Goal: Task Accomplishment & Management: Manage account settings

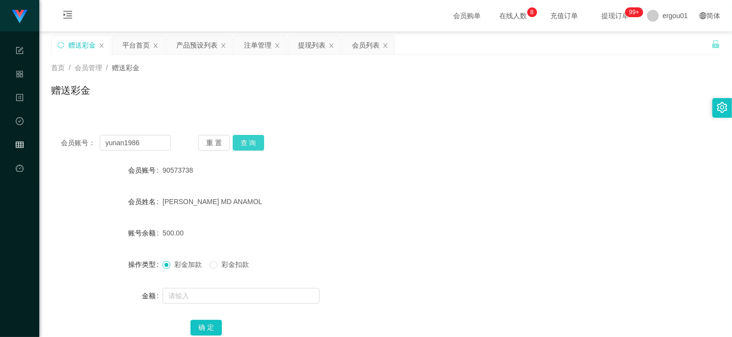
type input "yunan1986"
click at [259, 135] on button "查 询" at bounding box center [248, 143] width 31 height 16
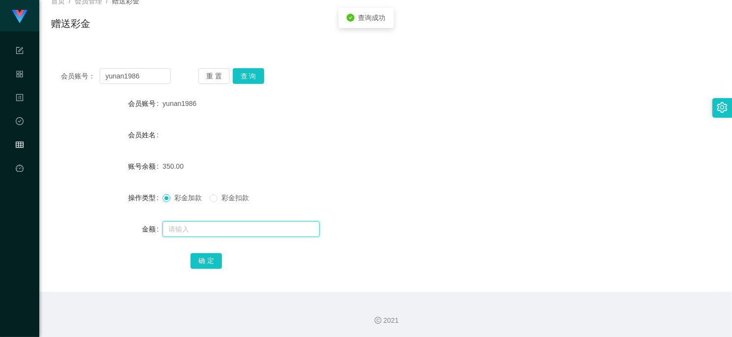
click at [261, 228] on input "text" at bounding box center [241, 229] width 157 height 16
click at [235, 204] on div "彩金加款 彩金扣款" at bounding box center [358, 198] width 390 height 20
click at [234, 198] on span "彩金扣款" at bounding box center [235, 198] width 35 height 8
click at [235, 224] on input "text" at bounding box center [241, 229] width 157 height 16
type input "200"
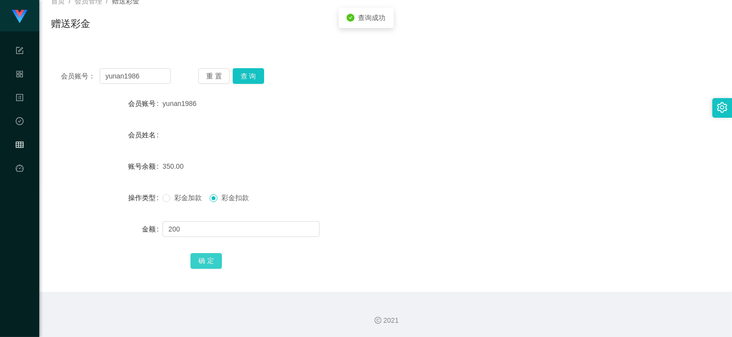
click at [209, 261] on button "确 定" at bounding box center [206, 261] width 31 height 16
click at [266, 74] on div "重 置 查 询" at bounding box center [253, 76] width 110 height 16
click at [244, 219] on div at bounding box center [358, 229] width 390 height 20
click at [237, 234] on div at bounding box center [358, 229] width 390 height 20
click at [244, 231] on input "text" at bounding box center [241, 229] width 157 height 16
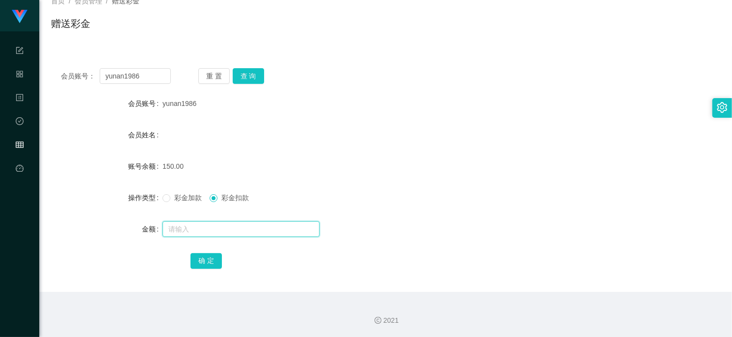
click at [248, 231] on input "text" at bounding box center [241, 229] width 157 height 16
click at [205, 227] on input "text" at bounding box center [241, 229] width 157 height 16
type input "150"
click at [203, 258] on button "确 定" at bounding box center [206, 261] width 31 height 16
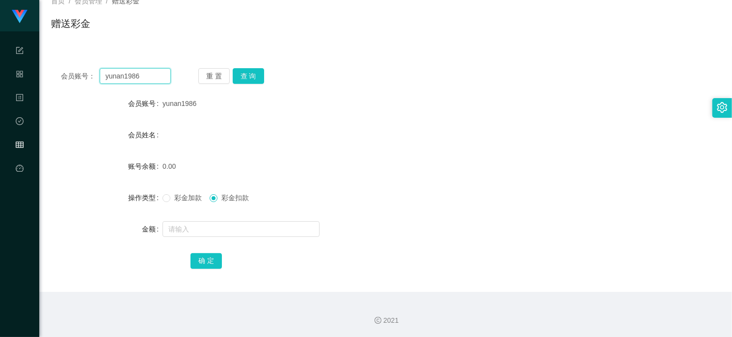
click at [135, 72] on input "yunan1986" at bounding box center [135, 76] width 71 height 16
paste input "017798133"
type input "0177981336"
drag, startPoint x: 253, startPoint y: 75, endPoint x: 253, endPoint y: 82, distance: 7.9
click at [253, 75] on button "查 询" at bounding box center [248, 76] width 31 height 16
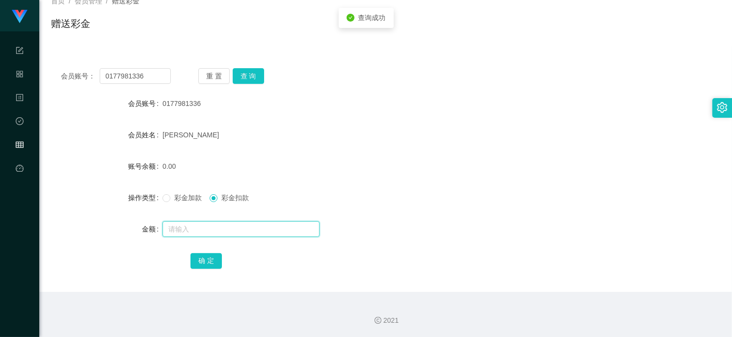
click at [205, 232] on input "text" at bounding box center [241, 229] width 157 height 16
type input "100"
click at [190, 198] on span "彩金加款" at bounding box center [187, 198] width 35 height 8
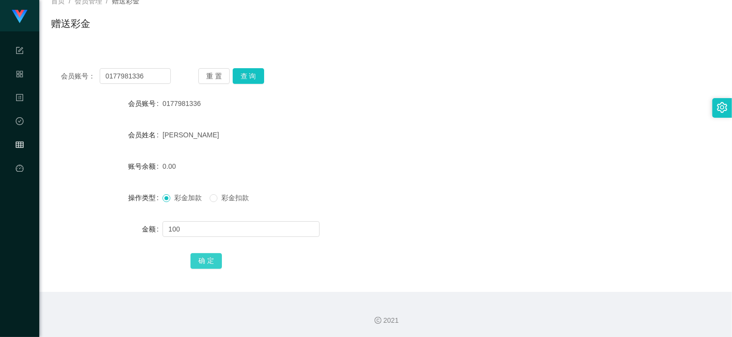
click at [199, 259] on button "确 定" at bounding box center [206, 261] width 31 height 16
click at [409, 130] on div "[PERSON_NAME]" at bounding box center [358, 135] width 390 height 20
drag, startPoint x: 149, startPoint y: 79, endPoint x: 156, endPoint y: 82, distance: 8.1
click at [149, 79] on input "0177981336" at bounding box center [135, 76] width 71 height 16
paste input "shuaige1"
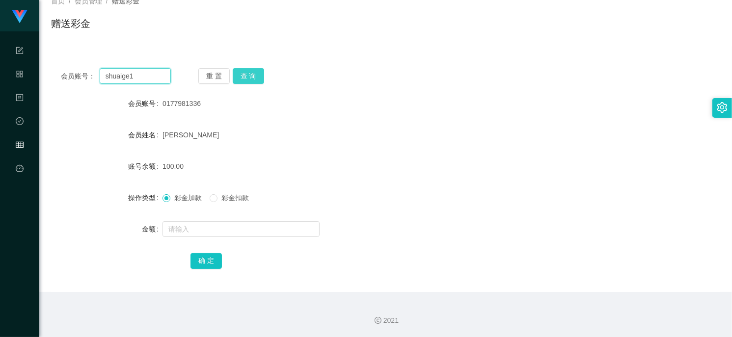
type input "shuaige1"
drag, startPoint x: 248, startPoint y: 74, endPoint x: 255, endPoint y: 92, distance: 19.4
click at [248, 74] on button "查 询" at bounding box center [248, 76] width 31 height 16
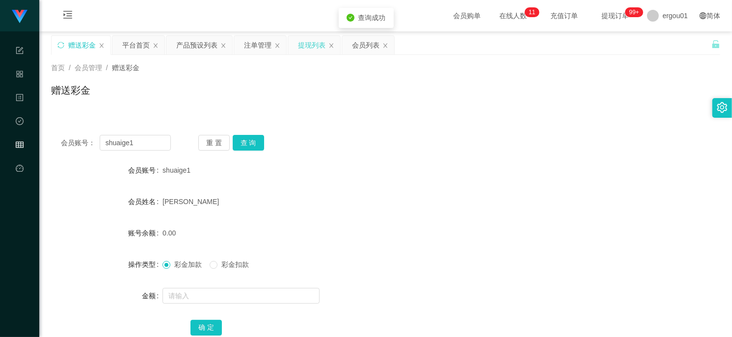
click at [304, 44] on div "提现列表" at bounding box center [311, 45] width 27 height 19
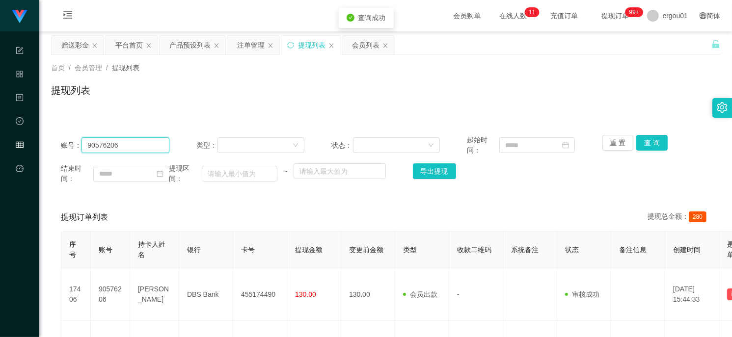
click at [161, 153] on input "90576206" at bounding box center [125, 145] width 87 height 16
paste input "shuaige1"
type input "shuaige1"
click at [649, 149] on button "查 询" at bounding box center [651, 143] width 31 height 16
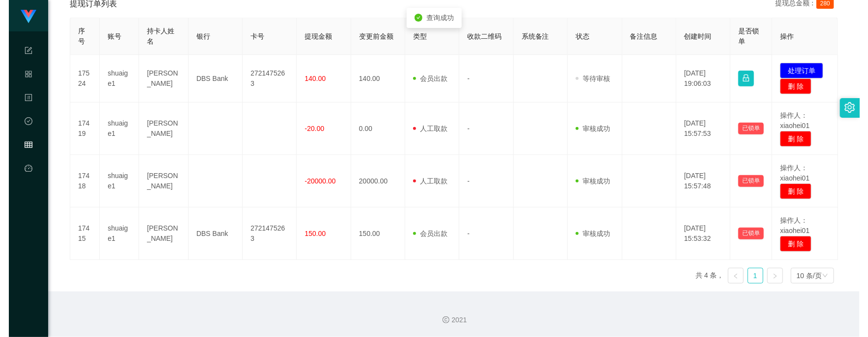
scroll to position [204, 0]
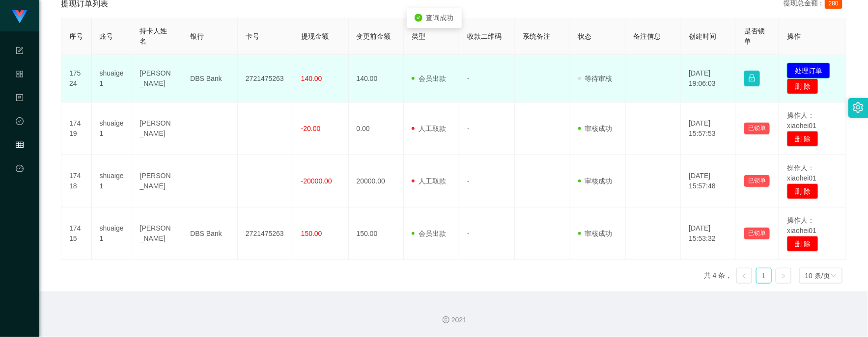
click at [732, 71] on button "处理订单" at bounding box center [808, 71] width 43 height 16
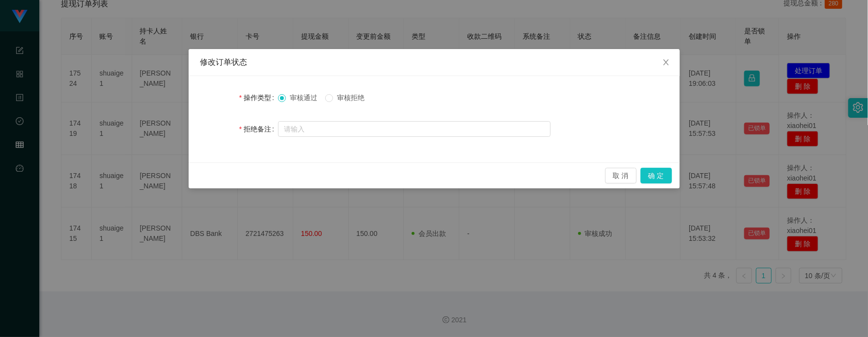
click at [341, 102] on label "审核拒绝" at bounding box center [346, 98] width 43 height 10
click at [504, 133] on input "text" at bounding box center [414, 129] width 273 height 16
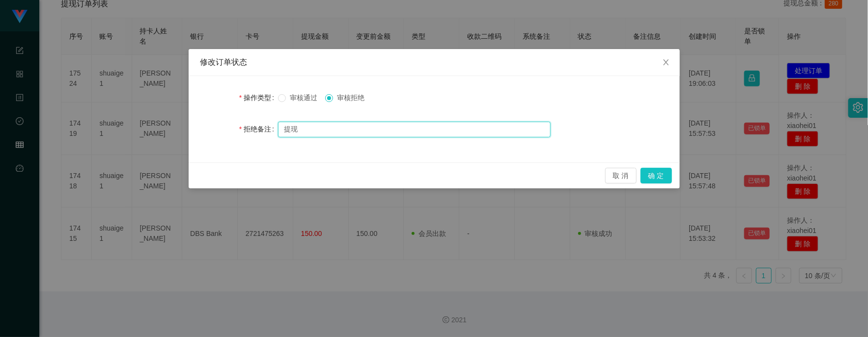
type input "提"
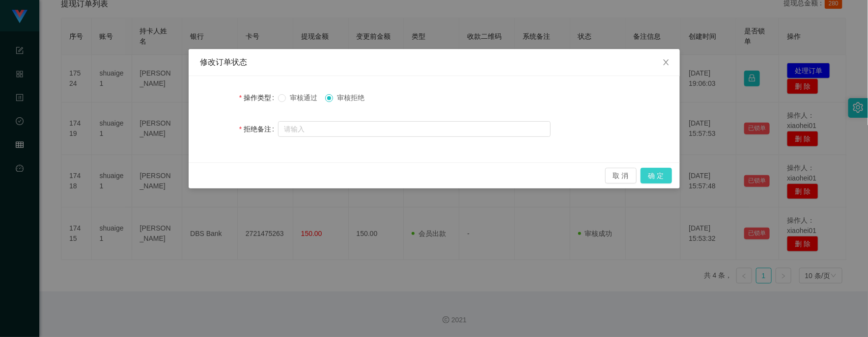
click at [649, 177] on button "确 定" at bounding box center [655, 176] width 31 height 16
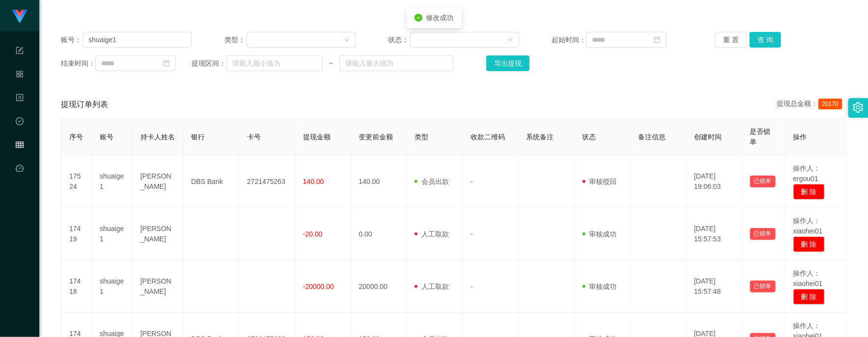
scroll to position [20, 0]
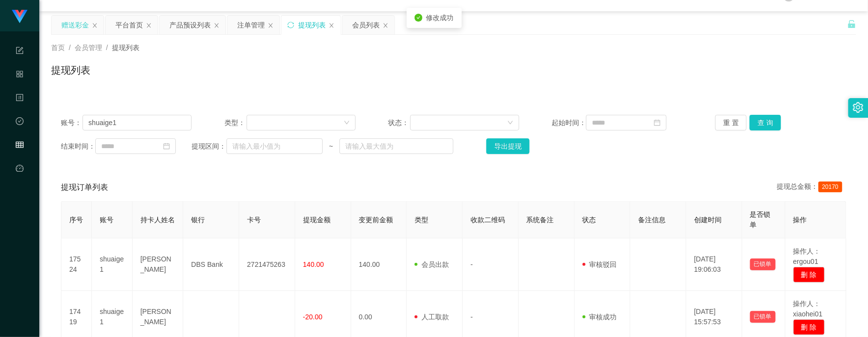
click at [77, 21] on div "赠送彩金" at bounding box center [74, 25] width 27 height 19
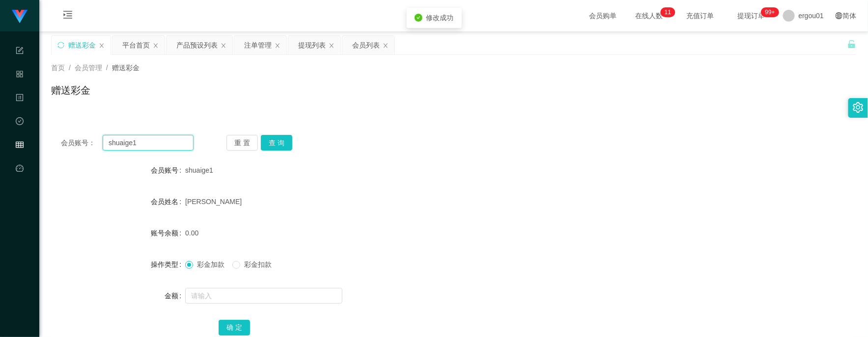
click at [156, 138] on input "shuaige1" at bounding box center [148, 143] width 91 height 16
click at [288, 140] on button "查 询" at bounding box center [276, 143] width 31 height 16
click at [233, 260] on div "彩金加款 彩金扣款" at bounding box center [419, 265] width 469 height 20
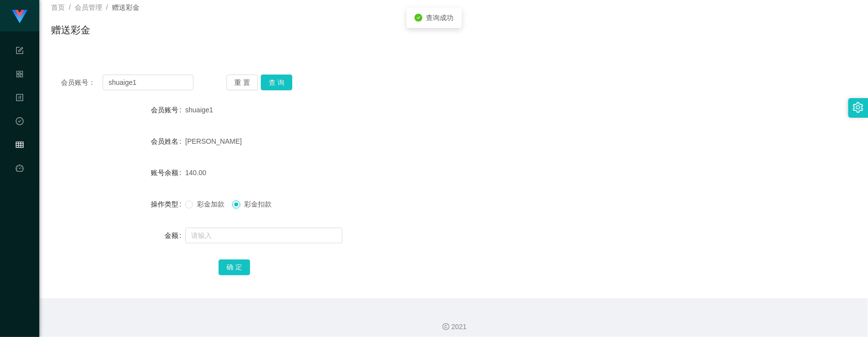
scroll to position [67, 0]
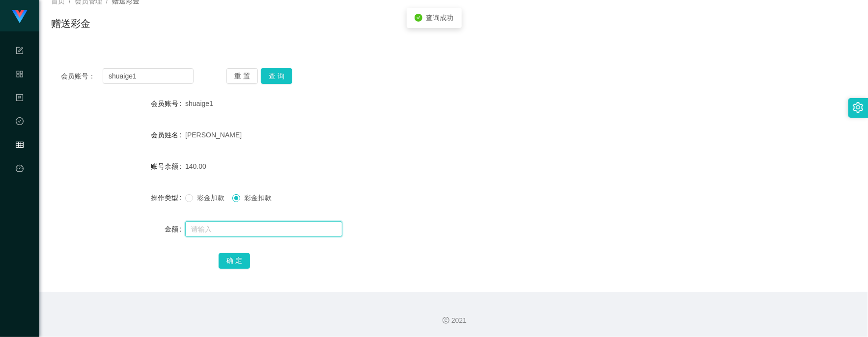
click at [232, 227] on input "text" at bounding box center [263, 229] width 157 height 16
type input "140"
click at [235, 264] on button "确 定" at bounding box center [234, 261] width 31 height 16
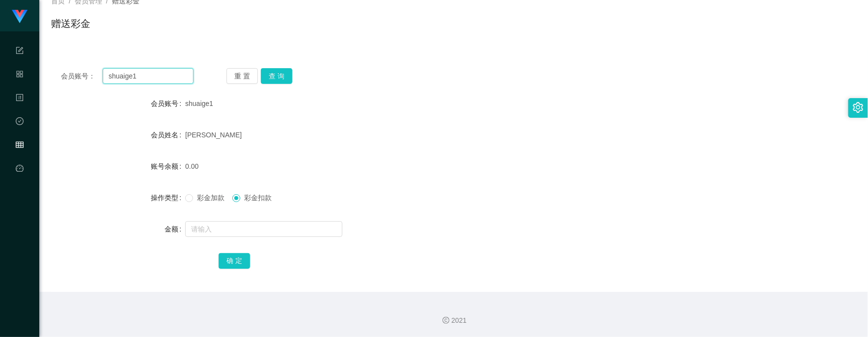
click at [170, 70] on input "shuaige1" at bounding box center [148, 76] width 91 height 16
click at [269, 75] on button "查 询" at bounding box center [276, 76] width 31 height 16
click at [167, 79] on input "shuaige1" at bounding box center [148, 76] width 91 height 16
click at [278, 68] on button "查 询" at bounding box center [276, 76] width 31 height 16
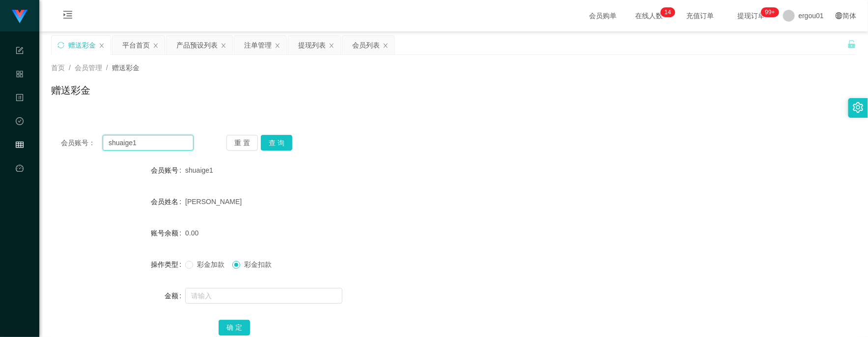
drag, startPoint x: 156, startPoint y: 136, endPoint x: 158, endPoint y: 141, distance: 5.1
click at [156, 136] on input "shuaige1" at bounding box center [148, 143] width 91 height 16
paste input "456302653"
drag, startPoint x: 271, startPoint y: 138, endPoint x: 262, endPoint y: 190, distance: 52.4
click at [271, 138] on button "查 询" at bounding box center [276, 143] width 31 height 16
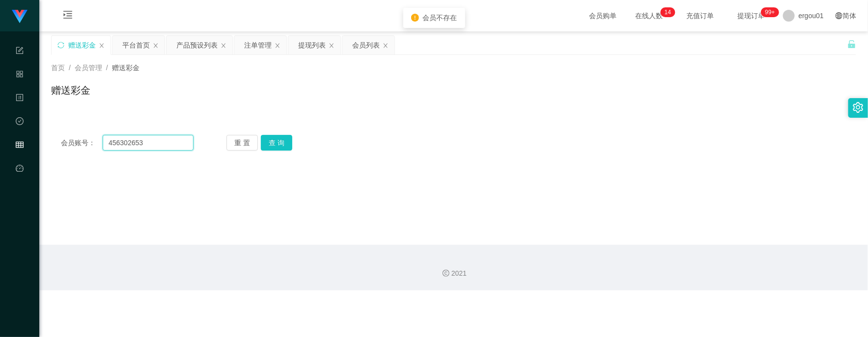
click at [176, 141] on input "456302653" at bounding box center [148, 143] width 91 height 16
drag, startPoint x: 163, startPoint y: 141, endPoint x: 180, endPoint y: 141, distance: 17.7
click at [163, 141] on input "456302653" at bounding box center [148, 143] width 91 height 16
paste input "yunan1986"
type input "yunan1986"
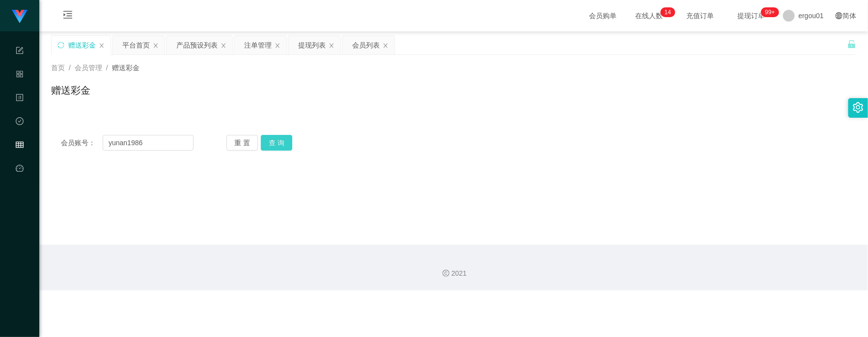
click at [283, 146] on button "查 询" at bounding box center [276, 143] width 31 height 16
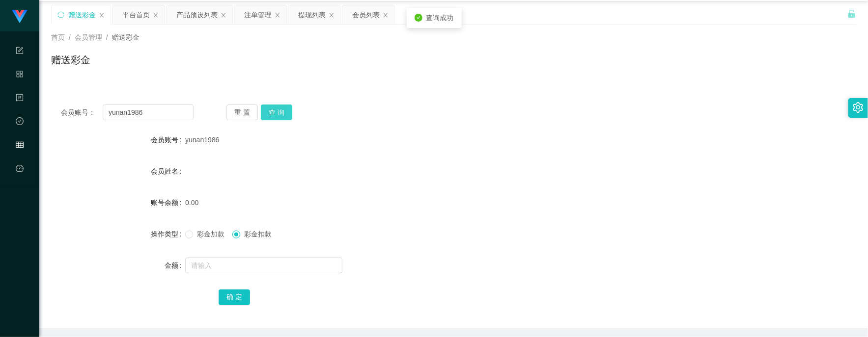
scroll to position [61, 0]
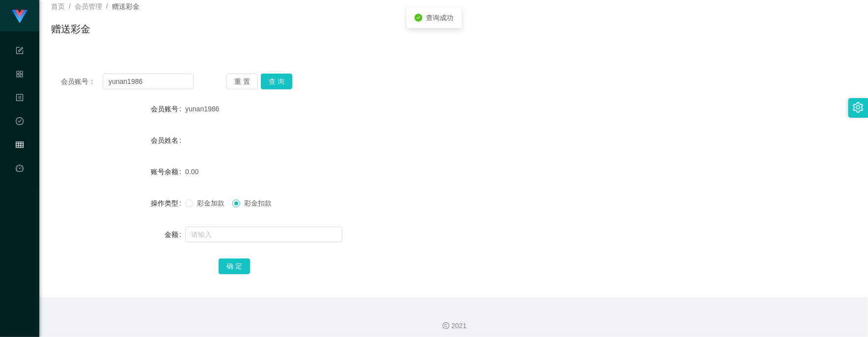
click at [206, 207] on span "彩金加款" at bounding box center [210, 203] width 35 height 8
click at [234, 225] on div at bounding box center [419, 235] width 469 height 20
click at [268, 231] on input "text" at bounding box center [263, 235] width 157 height 16
type input "100"
drag, startPoint x: 230, startPoint y: 265, endPoint x: 382, endPoint y: 273, distance: 151.9
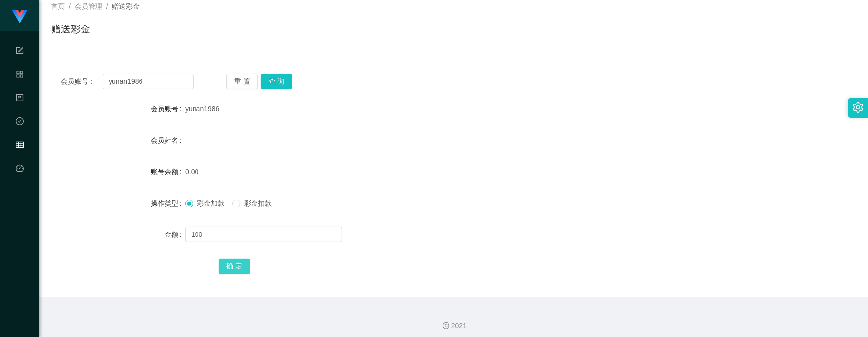
click at [230, 265] on button "确 定" at bounding box center [234, 267] width 31 height 16
click at [173, 80] on input "yunan1986" at bounding box center [148, 82] width 91 height 16
paste input "85052910"
type input "85052910"
click at [261, 81] on button "查 询" at bounding box center [276, 82] width 31 height 16
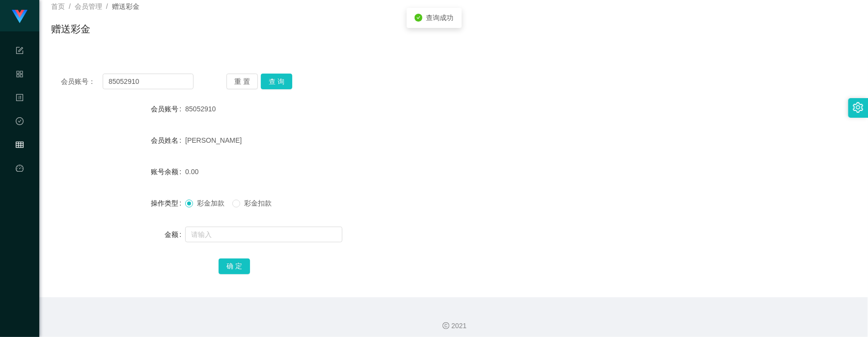
click at [217, 225] on form "会员账号 85052910 会员姓名 [PERSON_NAME] AI 账号余额 0.00 操作类型 彩金加款 彩金扣款 金额 确 定" at bounding box center [453, 187] width 805 height 177
drag, startPoint x: 217, startPoint y: 226, endPoint x: 218, endPoint y: 237, distance: 10.4
click at [217, 232] on input "text" at bounding box center [263, 235] width 157 height 16
click at [218, 237] on input "text" at bounding box center [263, 235] width 157 height 16
drag, startPoint x: 227, startPoint y: 237, endPoint x: 172, endPoint y: 238, distance: 55.5
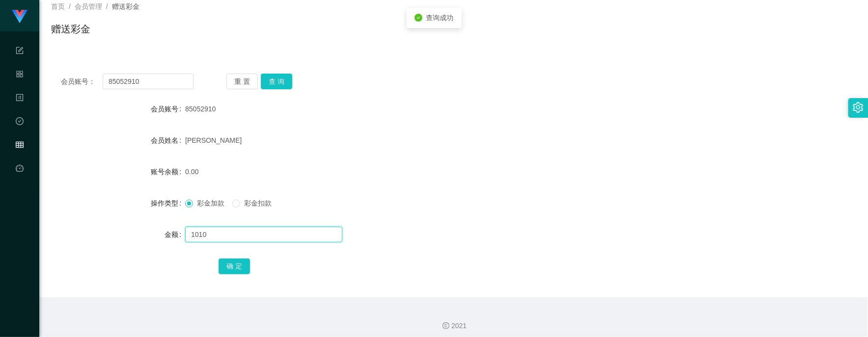
click at [178, 238] on div "金额 1010" at bounding box center [453, 235] width 805 height 20
type input "100"
drag, startPoint x: 234, startPoint y: 264, endPoint x: 254, endPoint y: 267, distance: 20.3
click at [234, 264] on button "确 定" at bounding box center [234, 267] width 31 height 16
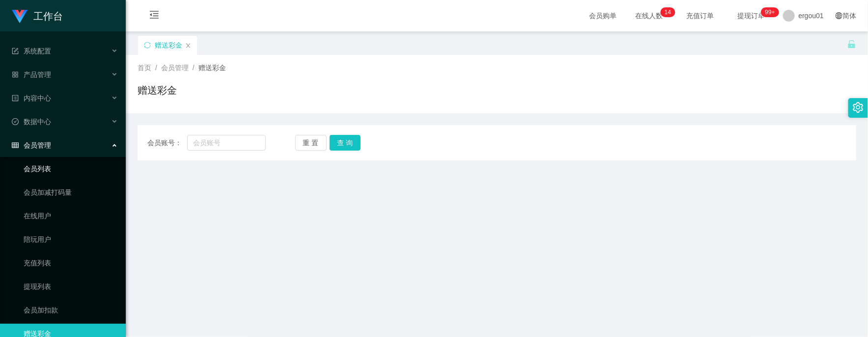
click at [52, 167] on link "会员列表" at bounding box center [71, 169] width 94 height 20
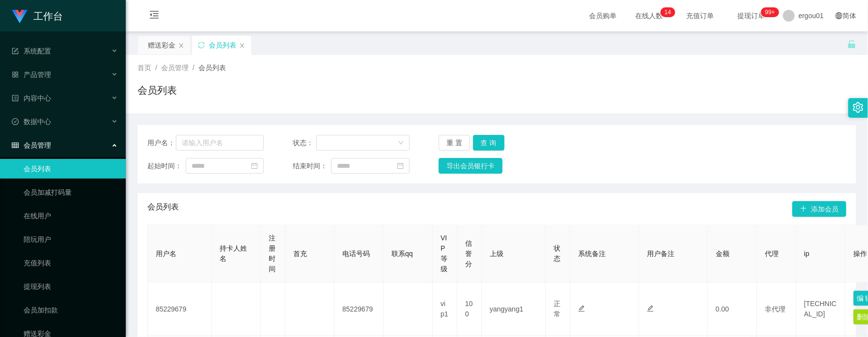
click at [215, 133] on div "用户名： 状态： 重 置 查 询 起始时间： 结束时间： 导出会员银行卡" at bounding box center [496, 154] width 718 height 58
click at [239, 146] on input "text" at bounding box center [220, 143] width 88 height 16
paste input "0177981336"
type input "0177981336"
click at [485, 140] on button "查 询" at bounding box center [488, 143] width 31 height 16
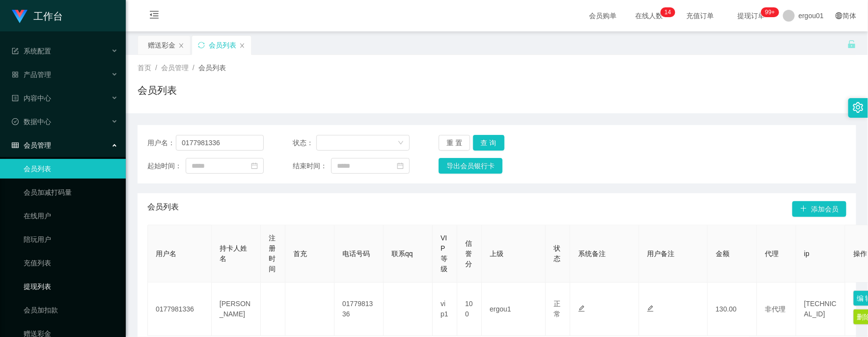
click at [51, 295] on link "提现列表" at bounding box center [71, 287] width 94 height 20
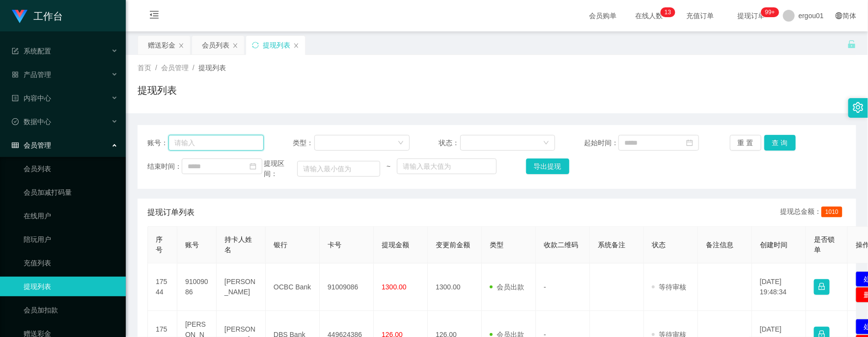
click at [215, 150] on input "text" at bounding box center [215, 143] width 95 height 16
paste input "0177981336"
type input "0177981336"
click at [779, 136] on button "查 询" at bounding box center [779, 143] width 31 height 16
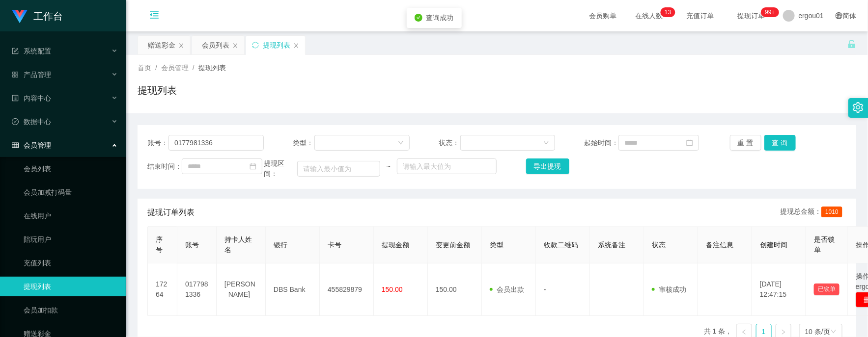
click at [150, 11] on icon "图标: menu-fold" at bounding box center [154, 15] width 10 height 10
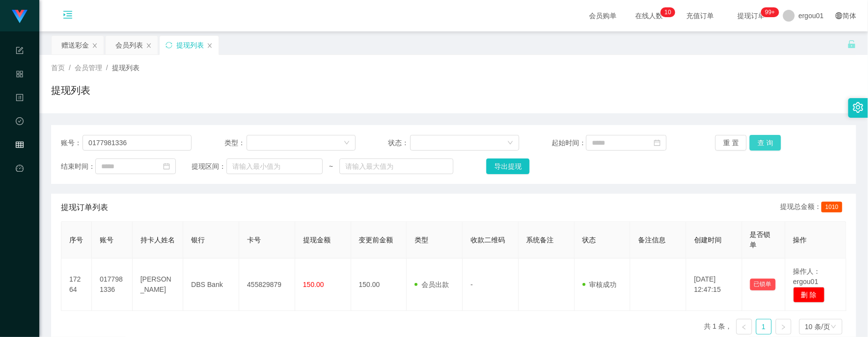
click at [764, 139] on button "查 询" at bounding box center [764, 143] width 31 height 16
click at [132, 145] on input "0177981336" at bounding box center [136, 143] width 109 height 16
click at [767, 136] on button "查 询" at bounding box center [764, 143] width 31 height 16
click at [765, 138] on button "查 询" at bounding box center [764, 143] width 31 height 16
click at [765, 139] on div "重 置 查 询" at bounding box center [780, 143] width 131 height 16
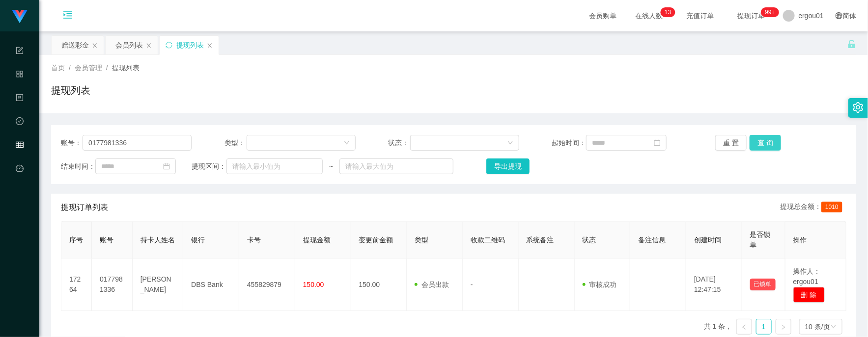
click at [767, 141] on button "查 询" at bounding box center [764, 143] width 31 height 16
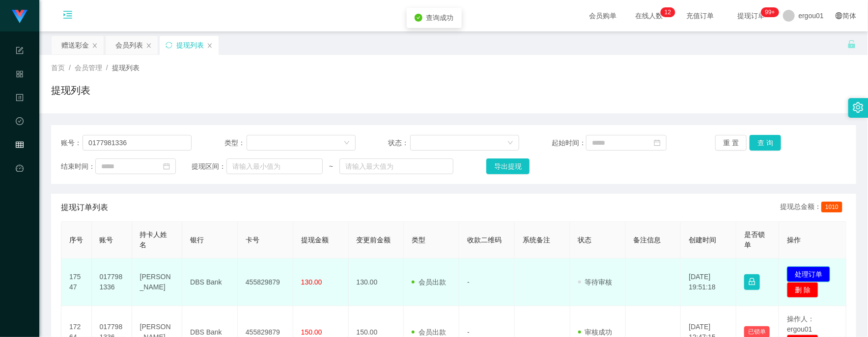
click at [799, 275] on button "处理订单" at bounding box center [808, 275] width 43 height 16
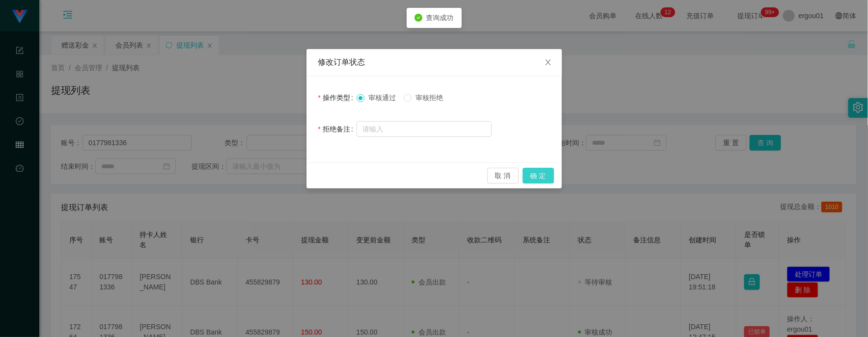
click at [542, 177] on button "确 定" at bounding box center [537, 176] width 31 height 16
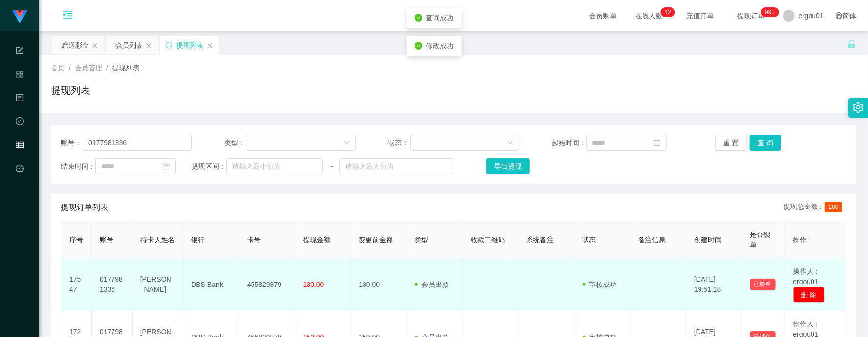
click at [254, 282] on td "455829879" at bounding box center [267, 285] width 56 height 53
copy td "455829879"
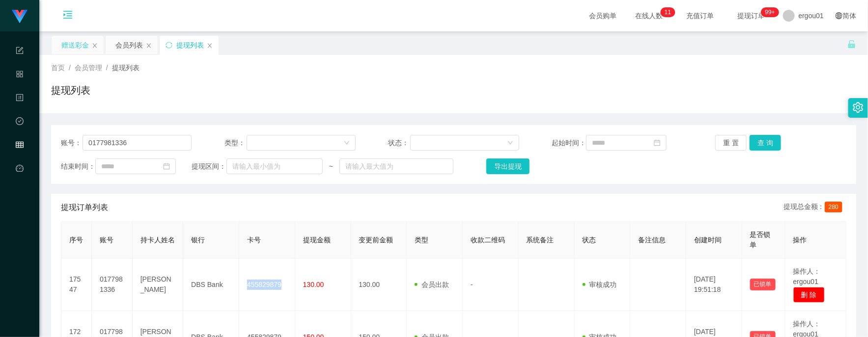
click at [65, 47] on div "赠送彩金" at bounding box center [74, 45] width 27 height 19
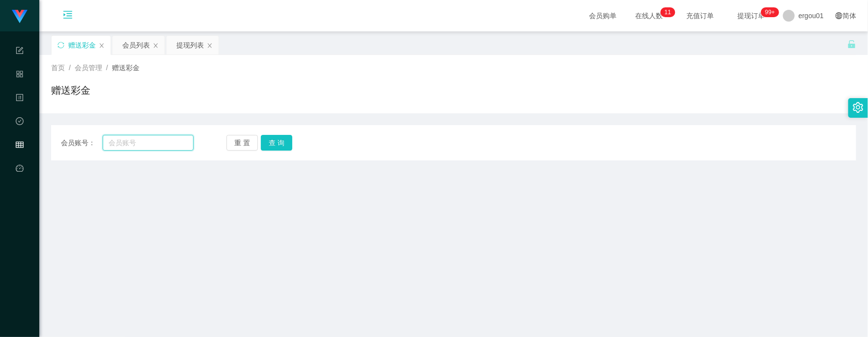
click at [158, 143] on input "text" at bounding box center [148, 143] width 91 height 16
paste input "yunan1986"
type input "yunan1986"
click at [276, 141] on button "查 询" at bounding box center [276, 143] width 31 height 16
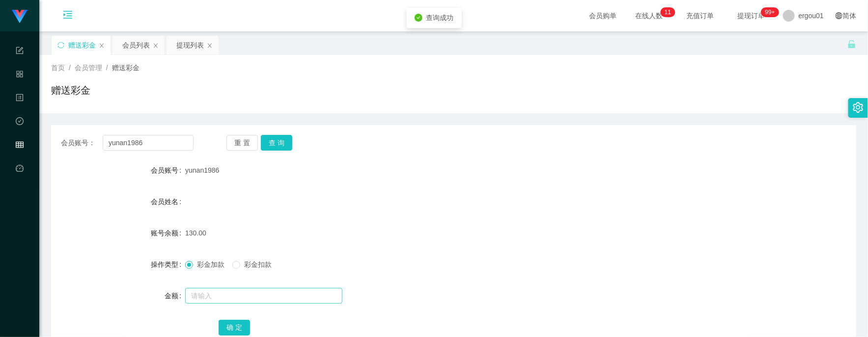
drag, startPoint x: 223, startPoint y: 282, endPoint x: 222, endPoint y: 290, distance: 7.5
click at [222, 287] on form "会员账号 yunan1986 会员姓名 账号余额 130.00 操作类型 彩金加款 彩金扣款 金额 确 定" at bounding box center [453, 249] width 805 height 177
click at [263, 261] on span "彩金扣款" at bounding box center [257, 265] width 35 height 8
click at [246, 296] on input "text" at bounding box center [263, 296] width 157 height 16
type input "130"
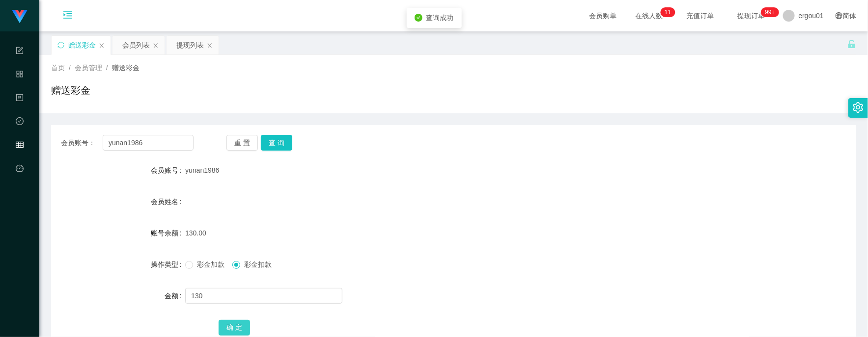
drag, startPoint x: 232, startPoint y: 324, endPoint x: 242, endPoint y: 317, distance: 12.0
click at [232, 324] on button "确 定" at bounding box center [234, 328] width 31 height 16
